Goal: Task Accomplishment & Management: Use online tool/utility

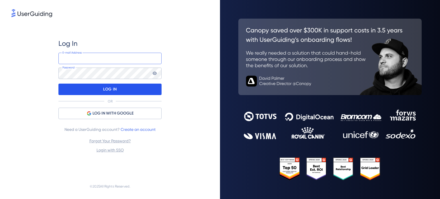
type input "[PERSON_NAME][EMAIL_ADDRESS][DOMAIN_NAME]"
click at [112, 90] on p "LOG IN" at bounding box center [109, 89] width 13 height 9
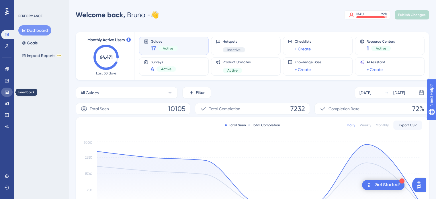
drag, startPoint x: 8, startPoint y: 91, endPoint x: 11, endPoint y: 93, distance: 3.6
click at [8, 91] on icon at bounding box center [7, 92] width 5 height 5
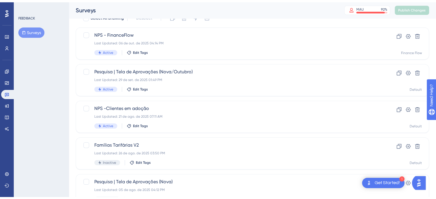
scroll to position [29, 0]
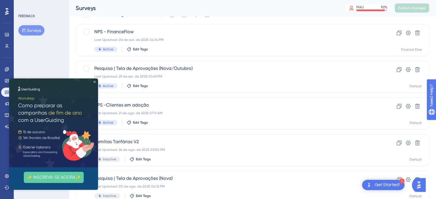
drag, startPoint x: 93, startPoint y: 81, endPoint x: 93, endPoint y: 183, distance: 102.6
click at [93, 81] on icon "Close Preview" at bounding box center [94, 82] width 2 height 2
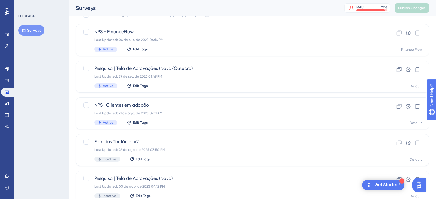
scroll to position [0, 0]
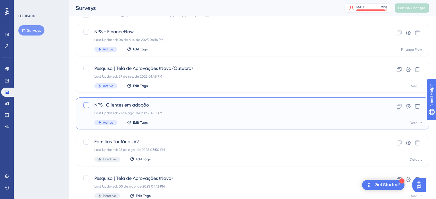
click at [87, 105] on div at bounding box center [86, 105] width 6 height 6
checkbox input "true"
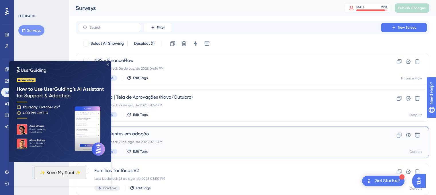
drag, startPoint x: 107, startPoint y: 65, endPoint x: 117, endPoint y: 128, distance: 63.2
click at [107, 65] on icon "Close Preview" at bounding box center [108, 64] width 2 height 2
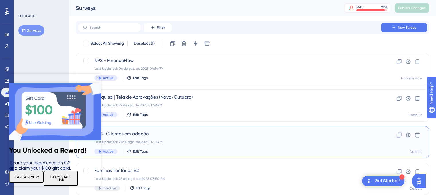
click at [144, 145] on div "NPS -Clientes em adoção Last Updated: 21 de ago. de 2025 07:11 AM Active Edit T…" at bounding box center [229, 141] width 270 height 23
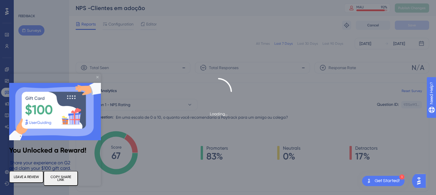
click at [97, 77] on icon "Close Preview" at bounding box center [97, 77] width 2 height 2
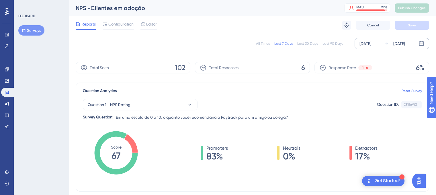
click at [371, 43] on div "[DATE]" at bounding box center [365, 43] width 12 height 7
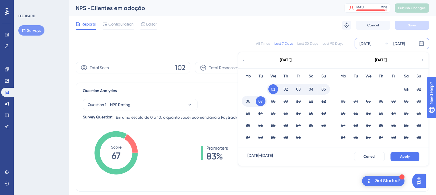
click at [244, 60] on icon at bounding box center [244, 60] width 4 height 5
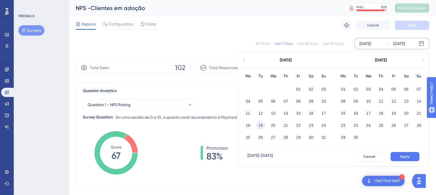
click at [259, 126] on button "19" at bounding box center [261, 125] width 10 height 10
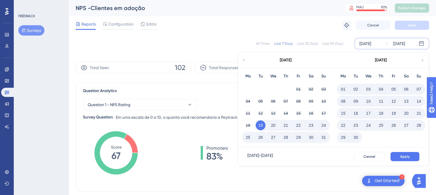
click at [422, 60] on icon at bounding box center [422, 60] width 1 height 2
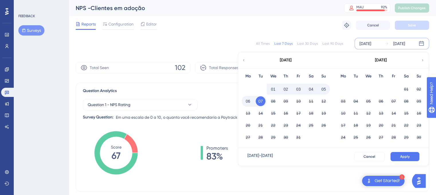
click at [260, 101] on button "07" at bounding box center [261, 101] width 10 height 10
click at [410, 157] on button "Apply" at bounding box center [404, 156] width 29 height 9
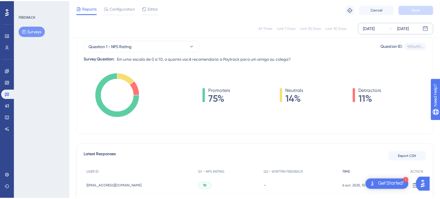
scroll to position [86, 0]
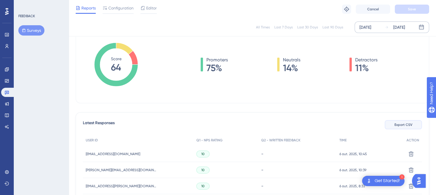
click at [407, 123] on span "Export CSV" at bounding box center [403, 124] width 18 height 5
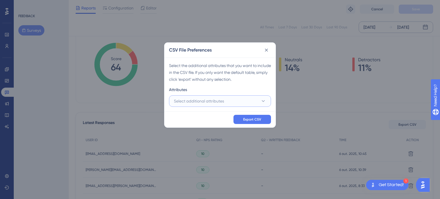
click at [236, 102] on button "Select additional attributes" at bounding box center [220, 100] width 102 height 11
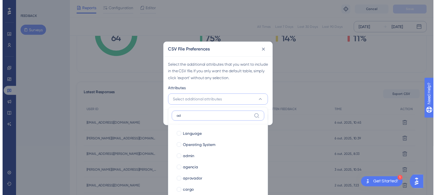
scroll to position [0, 0]
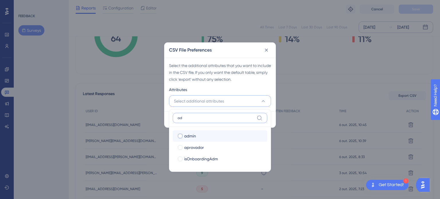
type input "ad"
click at [197, 138] on div "admin" at bounding box center [223, 136] width 79 height 7
checkbox input "true"
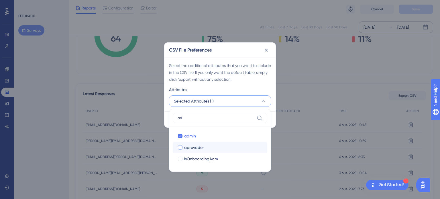
click at [198, 148] on span "aprovador" at bounding box center [194, 147] width 20 height 7
checkbox input "true"
click at [195, 117] on input "ad" at bounding box center [216, 118] width 77 height 5
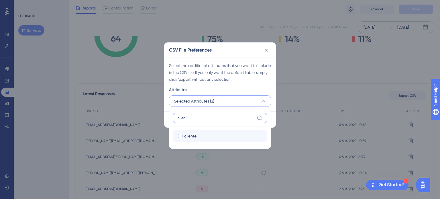
type input "clien"
click at [196, 133] on span "cliente" at bounding box center [190, 136] width 12 height 7
checkbox input "true"
click at [196, 113] on label "clien" at bounding box center [220, 118] width 95 height 10
click at [196, 116] on input "clien" at bounding box center [216, 118] width 77 height 5
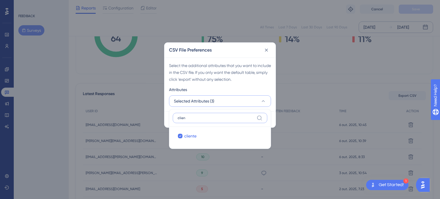
click at [197, 117] on input "clien" at bounding box center [216, 118] width 77 height 5
type input "seg"
click at [197, 136] on span "segmento" at bounding box center [193, 136] width 18 height 7
checkbox input "true"
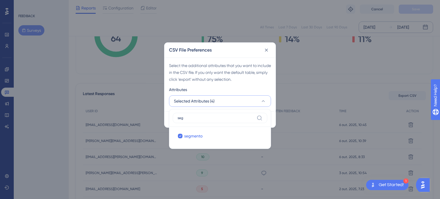
click at [245, 86] on div "Attributes" at bounding box center [220, 90] width 102 height 9
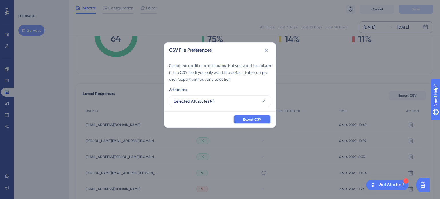
click at [257, 120] on span "Export CSV" at bounding box center [252, 119] width 18 height 5
